Goal: Transaction & Acquisition: Book appointment/travel/reservation

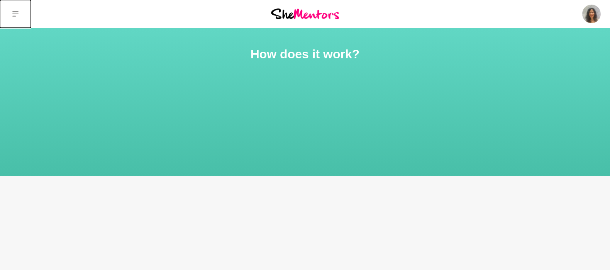
click at [15, 15] on icon at bounding box center [15, 14] width 6 height 6
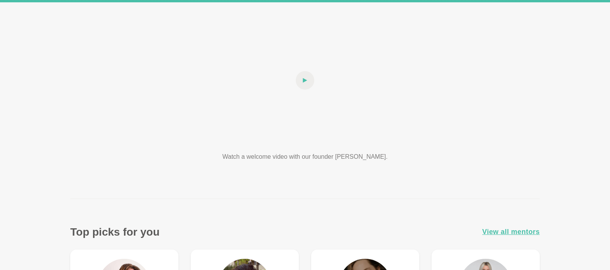
scroll to position [257, 0]
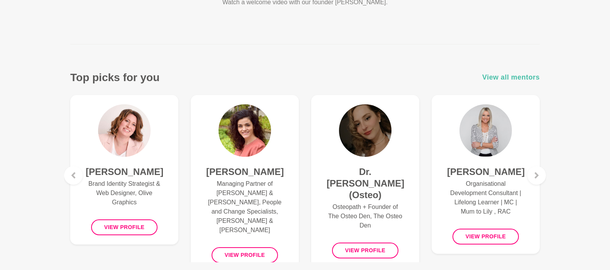
click at [519, 76] on span "View all mentors" at bounding box center [511, 77] width 58 height 11
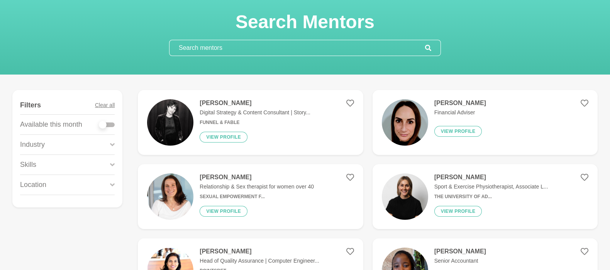
scroll to position [51, 0]
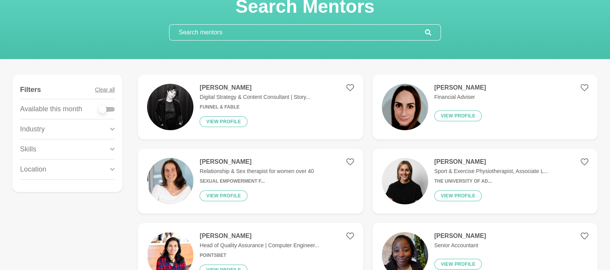
click at [107, 171] on div "Location" at bounding box center [67, 169] width 95 height 20
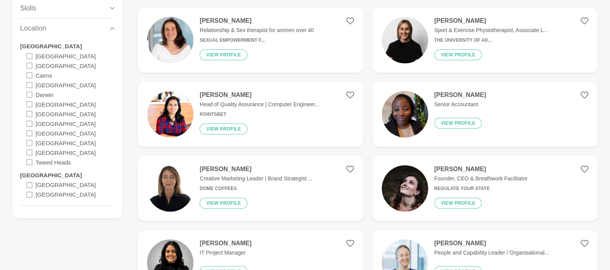
scroll to position [206, 0]
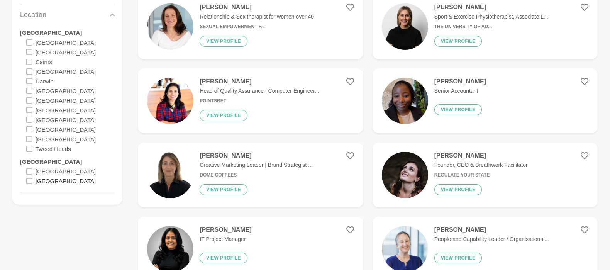
click at [52, 179] on label "[GEOGRAPHIC_DATA]" at bounding box center [66, 181] width 60 height 10
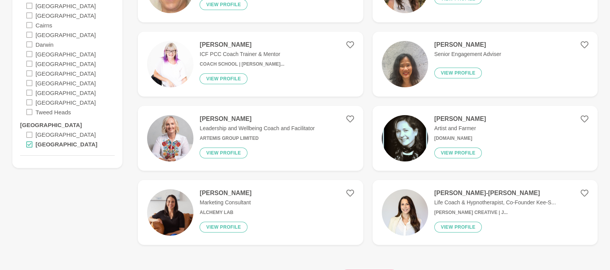
scroll to position [257, 0]
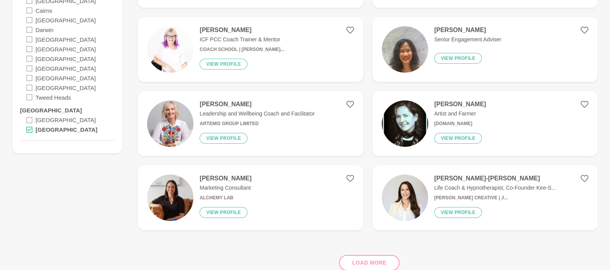
click at [385, 261] on div "Load more" at bounding box center [368, 259] width 460 height 47
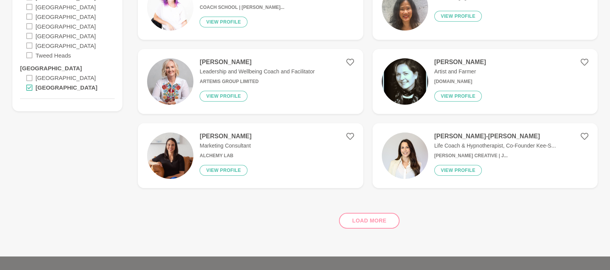
scroll to position [360, 0]
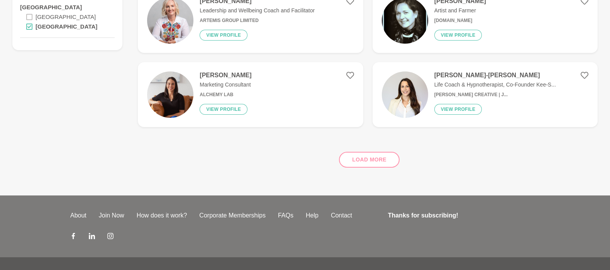
click at [374, 161] on div "Load more" at bounding box center [368, 156] width 460 height 47
click at [353, 156] on div "Load more" at bounding box center [368, 156] width 460 height 47
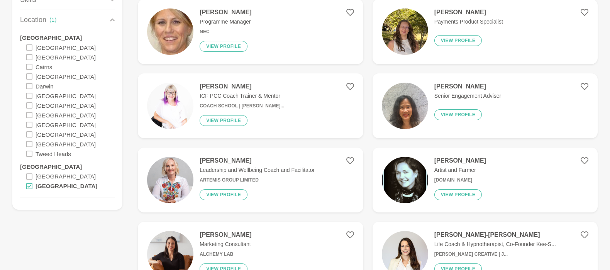
scroll to position [103, 0]
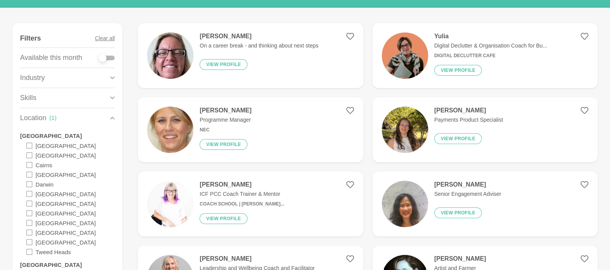
click at [170, 47] on img at bounding box center [170, 55] width 46 height 46
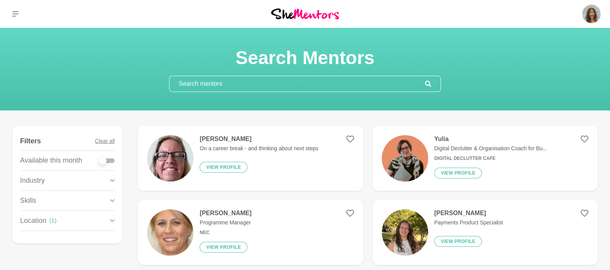
click at [200, 79] on input "text" at bounding box center [297, 83] width 256 height 15
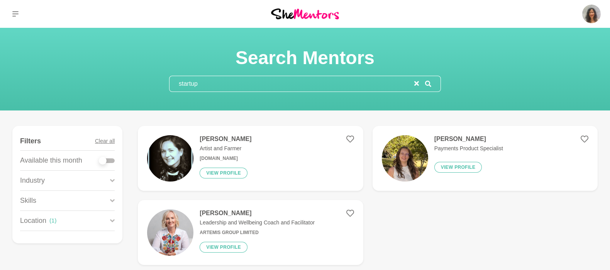
type input "startup"
click at [429, 83] on icon at bounding box center [428, 84] width 6 height 6
click at [428, 83] on icon at bounding box center [428, 84] width 6 height 6
click at [104, 203] on div "Skills" at bounding box center [67, 201] width 95 height 20
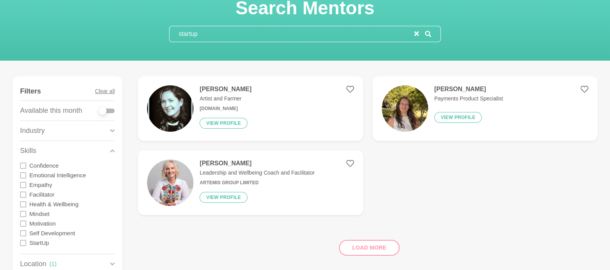
scroll to position [103, 0]
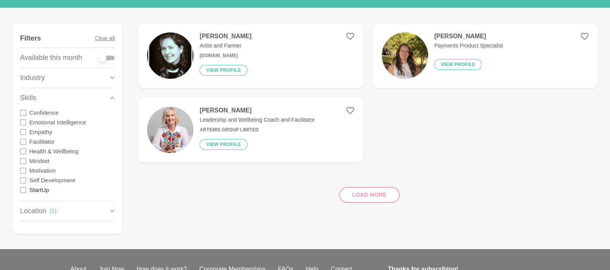
click at [35, 187] on label "StartUp" at bounding box center [39, 190] width 20 height 10
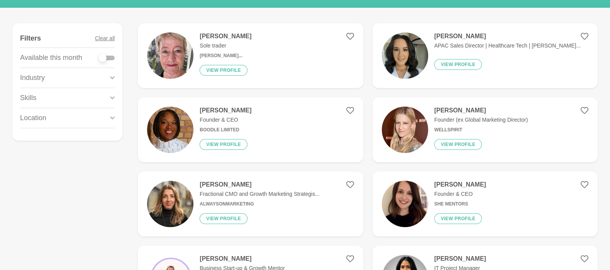
scroll to position [0, 0]
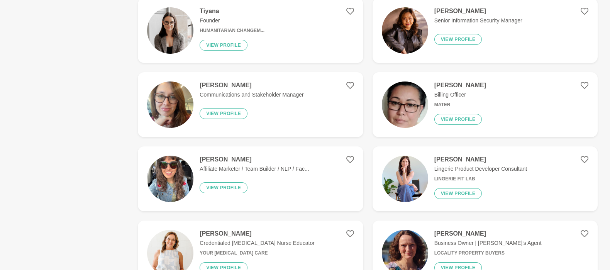
scroll to position [823, 0]
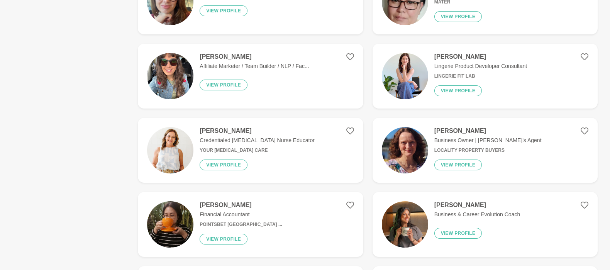
click at [428, 223] on div "[PERSON_NAME] Business & Career Evolution Coach View profile" at bounding box center [474, 224] width 92 height 46
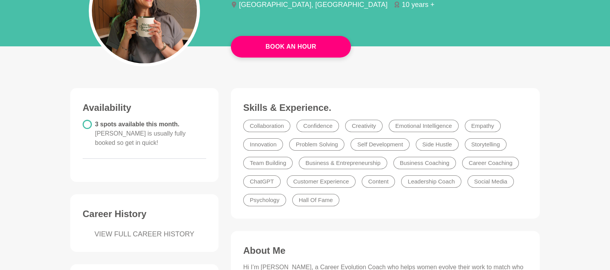
scroll to position [103, 0]
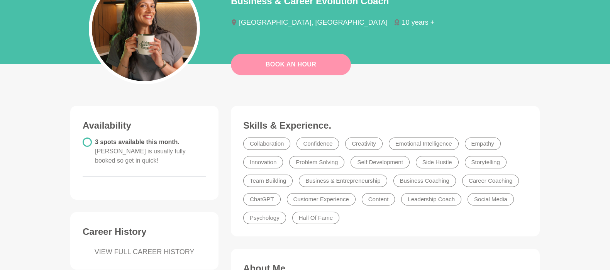
click at [288, 64] on link "Book An Hour" at bounding box center [291, 65] width 120 height 22
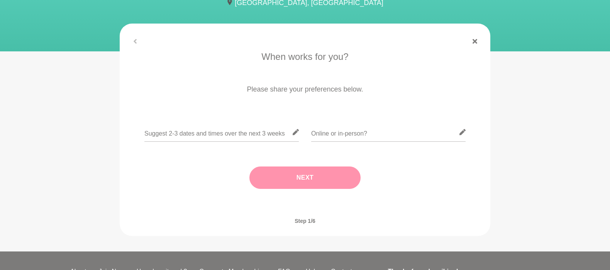
scroll to position [51, 0]
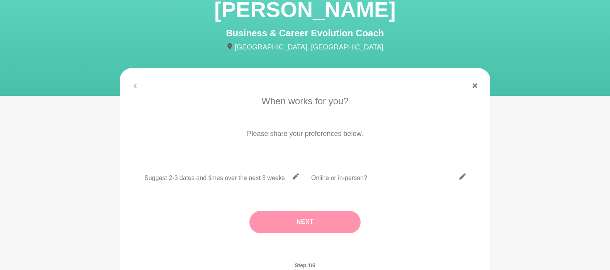
click at [219, 179] on input "text" at bounding box center [221, 176] width 154 height 19
drag, startPoint x: 195, startPoint y: 174, endPoint x: 212, endPoint y: 178, distance: 17.7
click at [195, 174] on input "text" at bounding box center [221, 176] width 154 height 19
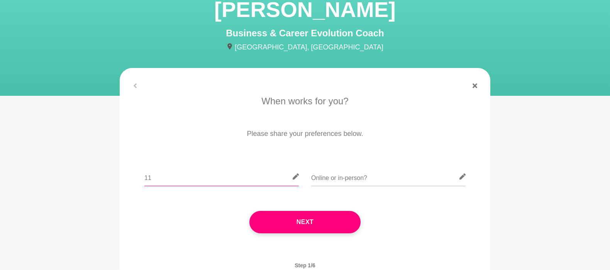
type input "1"
type input "4"
type input "anytime betwwen [DATE] to [DATE]"
type input "Online"
click at [260, 177] on input "anytime betwwen [DATE] to [DATE]" at bounding box center [221, 176] width 154 height 19
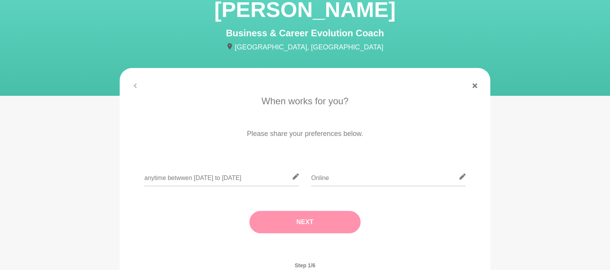
click at [332, 227] on button "Next" at bounding box center [304, 222] width 111 height 22
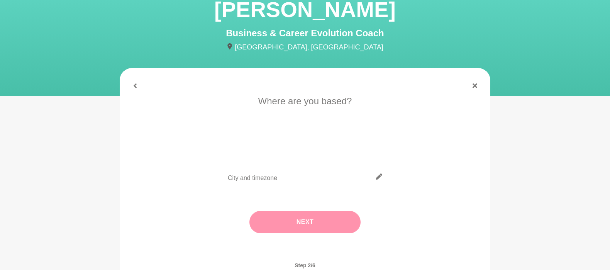
click at [256, 180] on input "text" at bounding box center [305, 176] width 154 height 19
type input "[GEOGRAPHIC_DATA], [GEOGRAPHIC_DATA]"
click at [301, 223] on button "Next" at bounding box center [304, 222] width 111 height 22
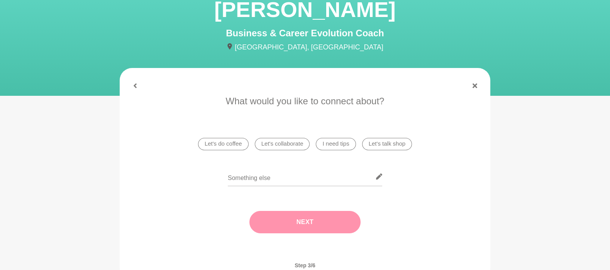
click at [387, 143] on li "Let's talk shop" at bounding box center [387, 144] width 50 height 12
click at [323, 223] on button "Next" at bounding box center [304, 222] width 111 height 22
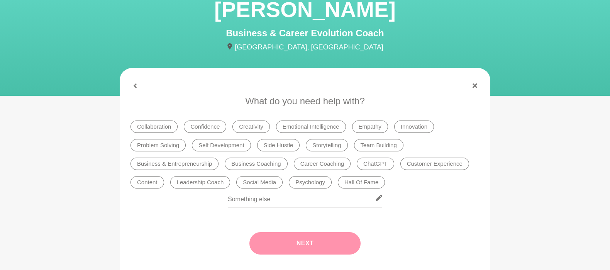
click at [313, 183] on li "Psychology" at bounding box center [310, 182] width 43 height 12
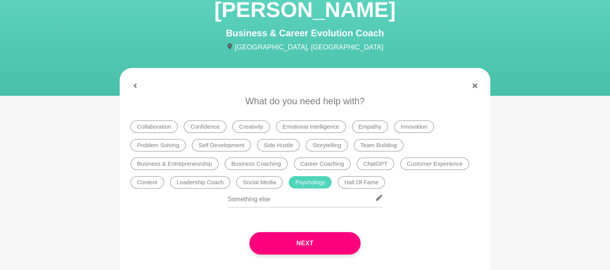
click at [269, 160] on li "Business Coaching" at bounding box center [256, 163] width 63 height 12
drag, startPoint x: 289, startPoint y: 143, endPoint x: 295, endPoint y: 144, distance: 5.8
click at [289, 143] on li "Side Hustle" at bounding box center [278, 145] width 43 height 12
click at [195, 165] on li "Business & Entrepreneurship" at bounding box center [174, 163] width 88 height 12
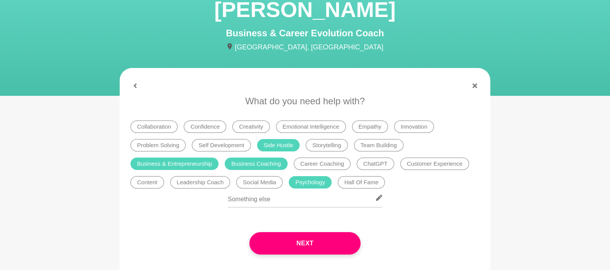
click at [413, 129] on li "Innovation" at bounding box center [414, 126] width 40 height 12
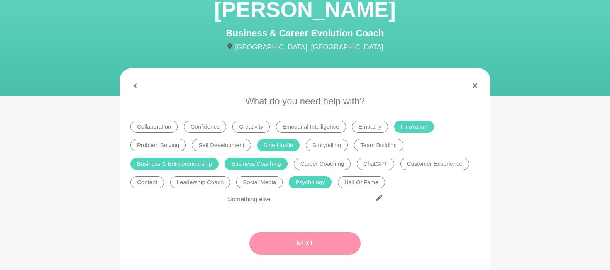
click at [322, 244] on button "Next" at bounding box center [304, 243] width 111 height 22
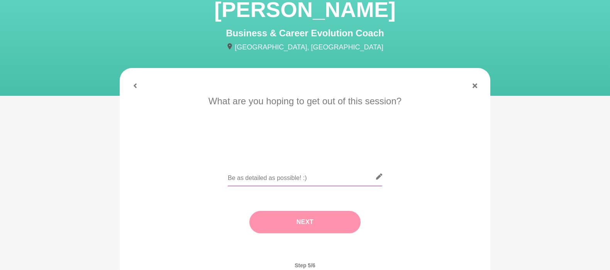
click at [247, 176] on input "text" at bounding box center [305, 176] width 154 height 19
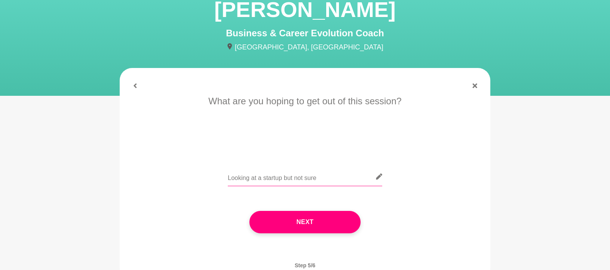
click at [324, 177] on input "Looking at a startup but not sure" at bounding box center [305, 176] width 154 height 19
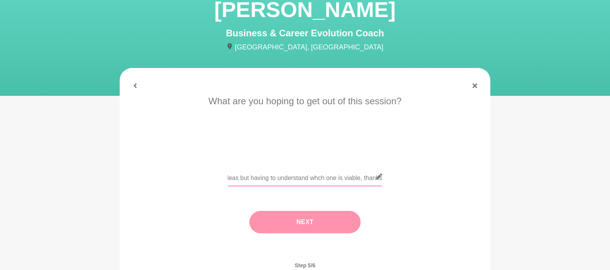
type input "Looking at a startup but not sure what specific area I should look at. I have a…"
click at [303, 222] on button "Next" at bounding box center [304, 222] width 111 height 22
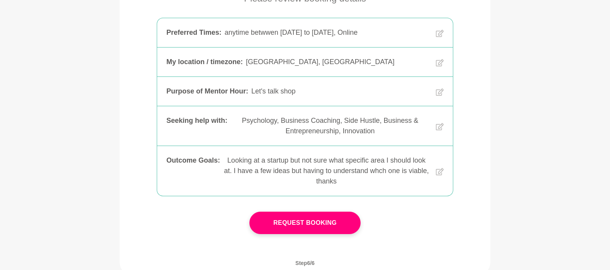
scroll to position [154, 0]
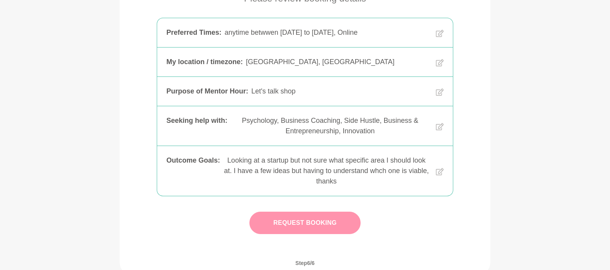
click at [330, 227] on button "Request Booking" at bounding box center [304, 223] width 111 height 22
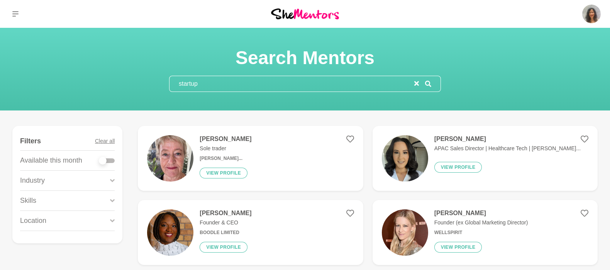
scroll to position [103, 0]
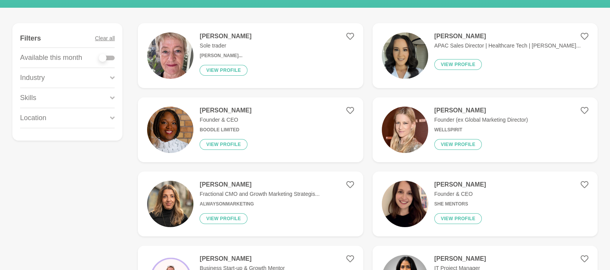
click at [451, 108] on h4 "[PERSON_NAME]" at bounding box center [481, 111] width 94 height 8
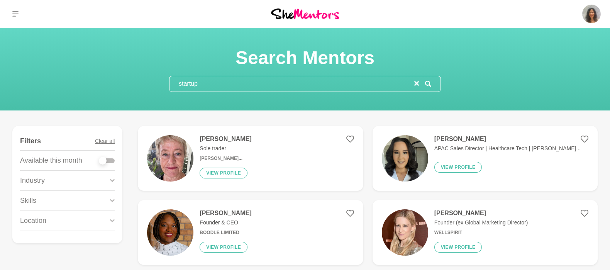
click at [224, 88] on input "startup" at bounding box center [291, 83] width 245 height 15
type input "s"
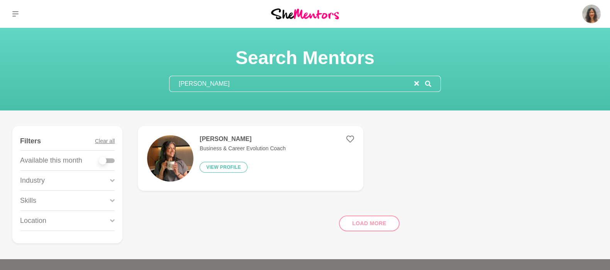
type input "[PERSON_NAME]"
click at [221, 142] on h4 "[PERSON_NAME]" at bounding box center [243, 139] width 86 height 8
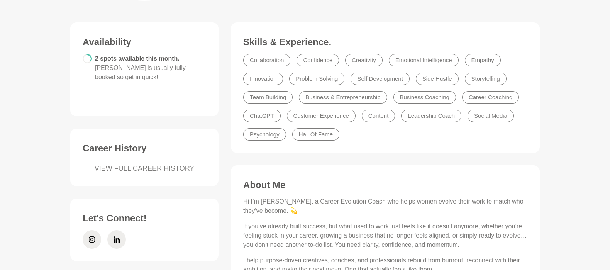
scroll to position [103, 0]
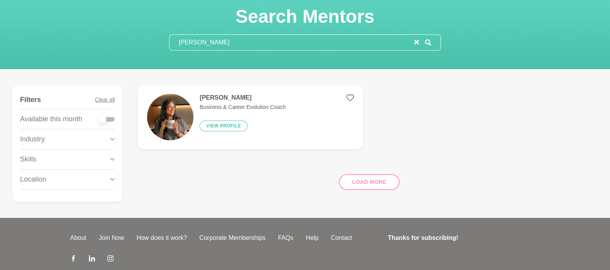
scroll to position [81, 0]
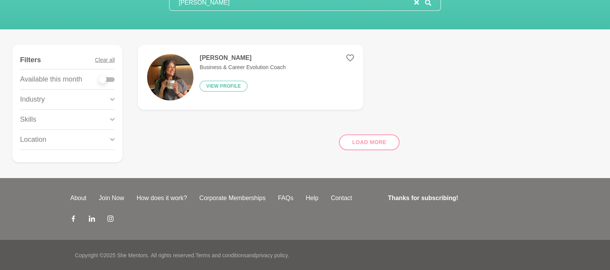
click at [98, 126] on div "Skills" at bounding box center [67, 120] width 95 height 20
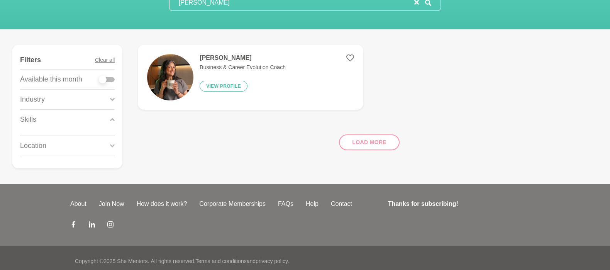
click at [109, 120] on div "Skills" at bounding box center [67, 120] width 95 height 20
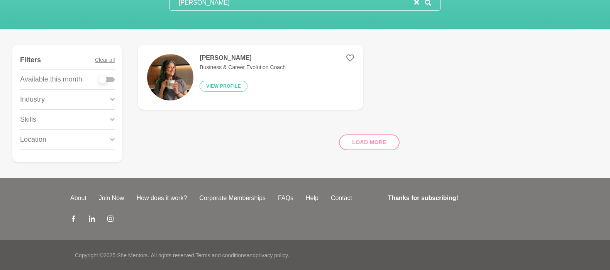
click at [109, 120] on div "Skills" at bounding box center [67, 120] width 95 height 20
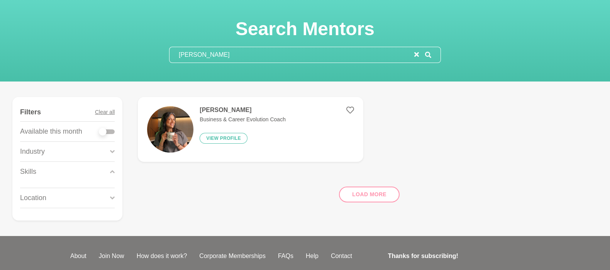
scroll to position [0, 0]
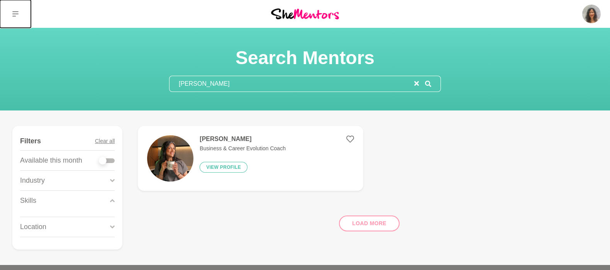
click at [14, 14] on icon at bounding box center [15, 14] width 6 height 6
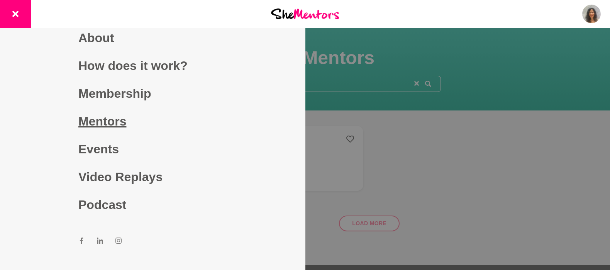
click at [113, 118] on link "Mentors" at bounding box center [152, 121] width 148 height 28
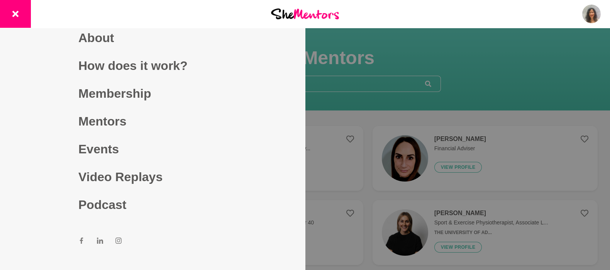
drag, startPoint x: 317, startPoint y: 115, endPoint x: 301, endPoint y: 111, distance: 16.9
click at [317, 115] on div at bounding box center [305, 135] width 610 height 270
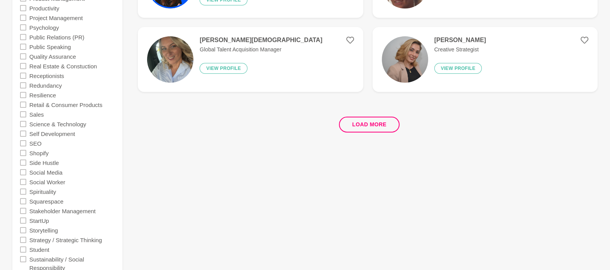
scroll to position [1492, 0]
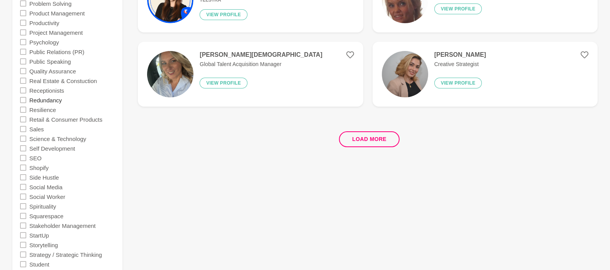
click at [50, 98] on label "Redundancy" at bounding box center [45, 100] width 32 height 10
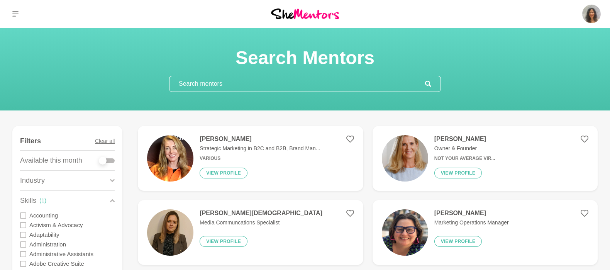
click at [399, 168] on img at bounding box center [405, 158] width 46 height 46
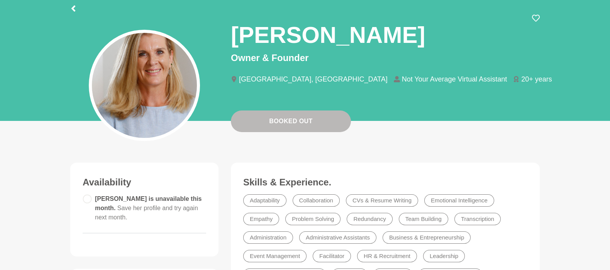
scroll to position [103, 0]
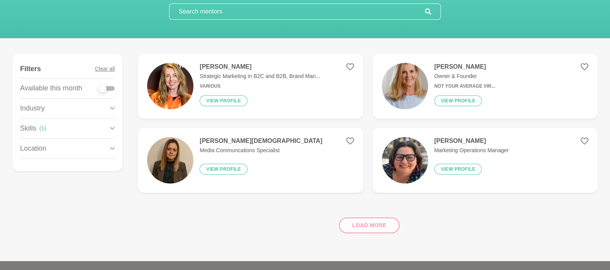
scroll to position [154, 0]
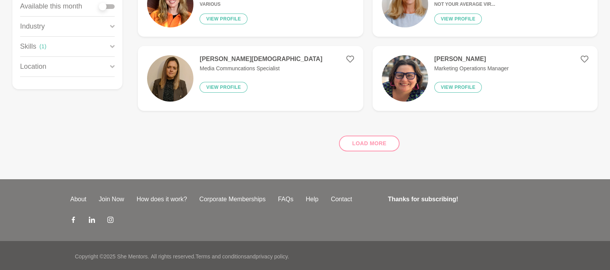
click at [360, 147] on div "Load more" at bounding box center [368, 140] width 460 height 47
click at [360, 144] on div "Load more" at bounding box center [368, 140] width 460 height 47
click at [355, 142] on div "Load more" at bounding box center [368, 140] width 460 height 47
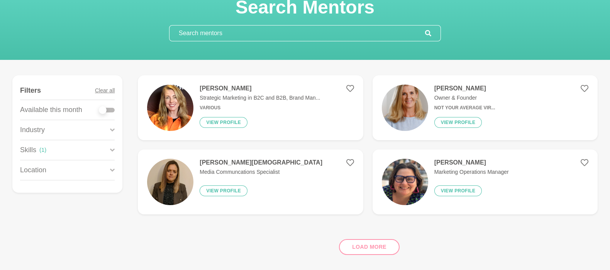
scroll to position [103, 0]
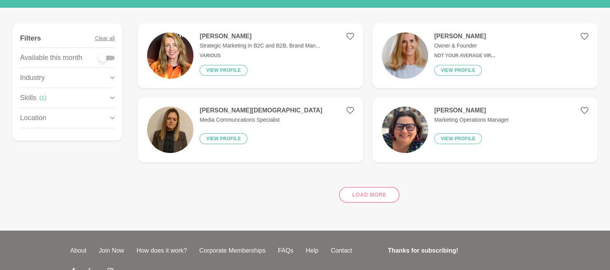
click at [30, 99] on p "Skills" at bounding box center [28, 98] width 16 height 10
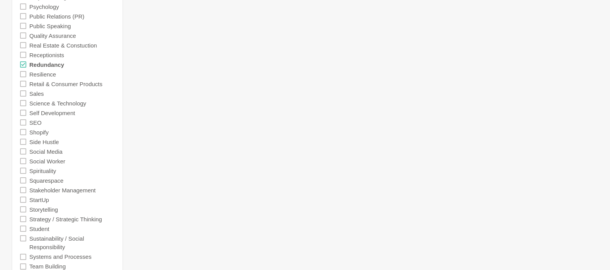
scroll to position [1527, 0]
click at [23, 66] on icon at bounding box center [23, 65] width 6 height 6
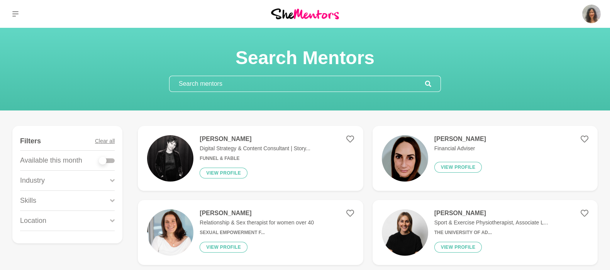
click at [115, 201] on figure "Filters Clear all Available this month Industry Accounting Administration Admin…" at bounding box center [67, 184] width 110 height 117
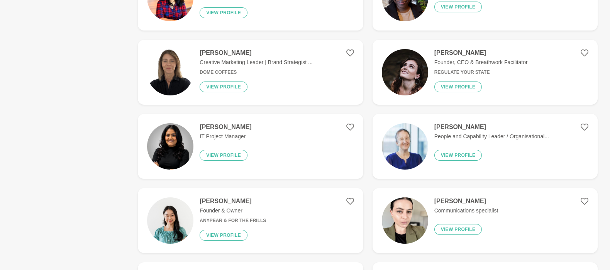
scroll to position [103, 0]
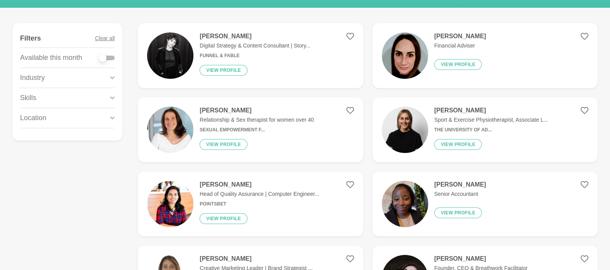
click at [108, 97] on div "Skills" at bounding box center [67, 98] width 95 height 20
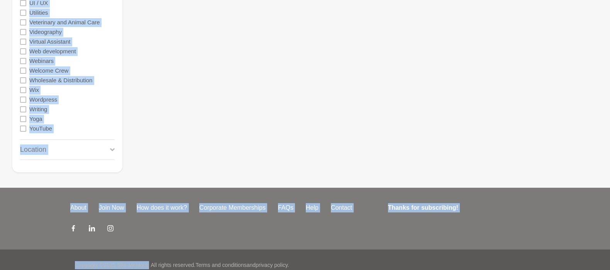
scroll to position [1888, 0]
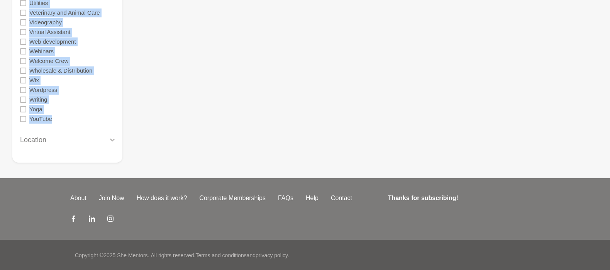
drag, startPoint x: 20, startPoint y: 103, endPoint x: 61, endPoint y: 118, distance: 43.6
copy div "Skills Accounting Activism & Advocacy Adaptability Administration Administrativ…"
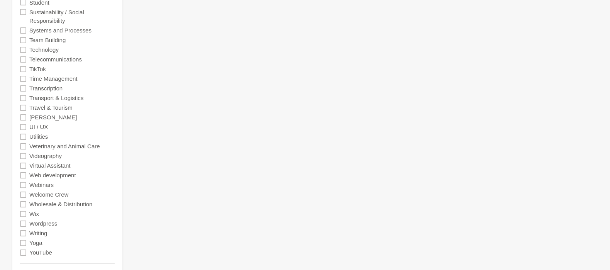
scroll to position [1733, 0]
